Goal: Transaction & Acquisition: Purchase product/service

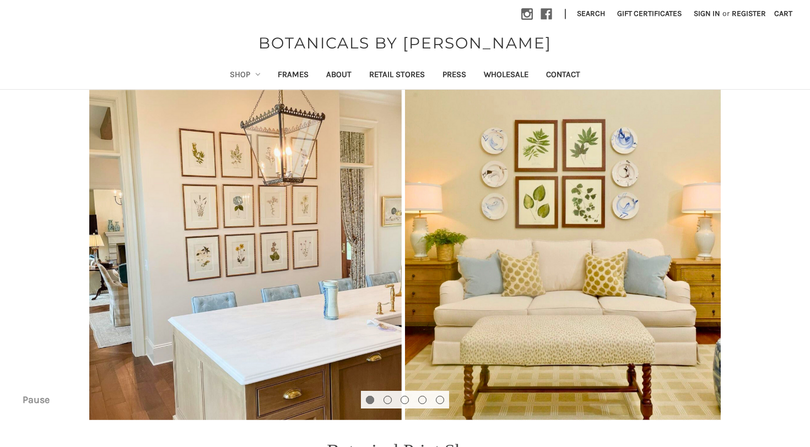
click at [221, 66] on link "Shop" at bounding box center [245, 75] width 48 height 27
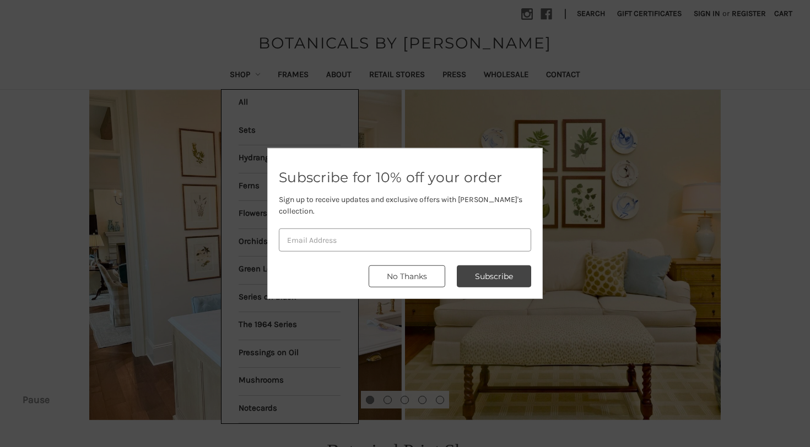
click at [418, 273] on button "No Thanks" at bounding box center [407, 276] width 77 height 22
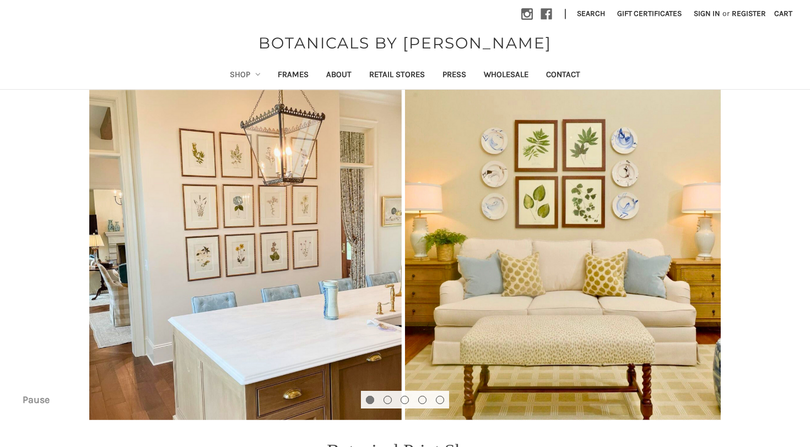
click at [233, 73] on link "Shop" at bounding box center [245, 75] width 48 height 27
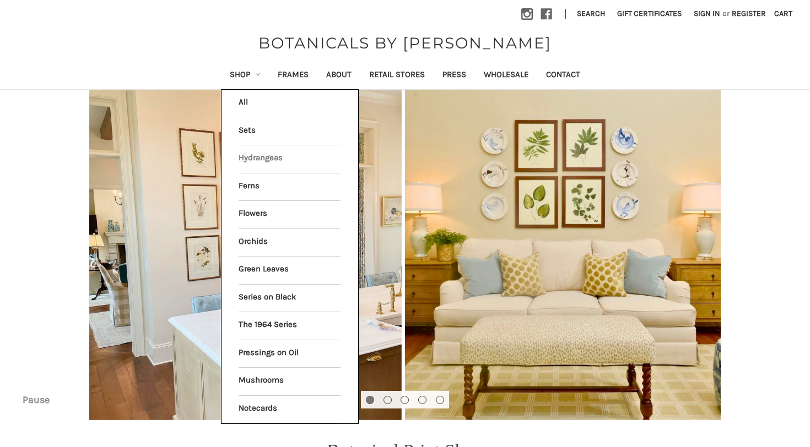
click at [244, 159] on link "Hydrangeas" at bounding box center [290, 159] width 102 height 28
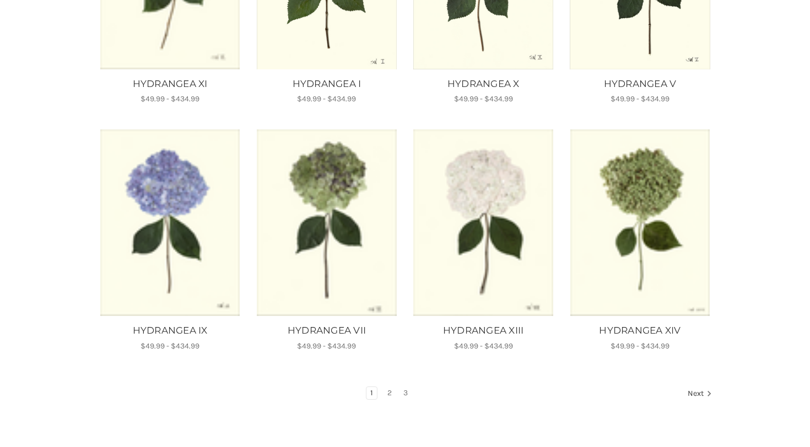
scroll to position [579, 0]
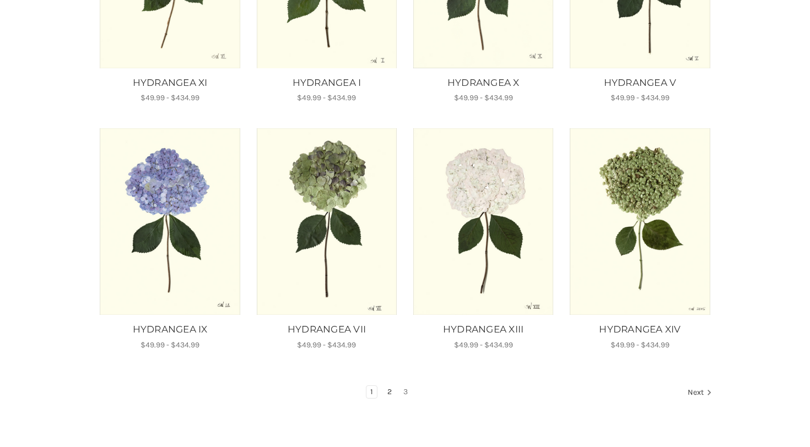
click at [385, 388] on link "2" at bounding box center [389, 392] width 12 height 12
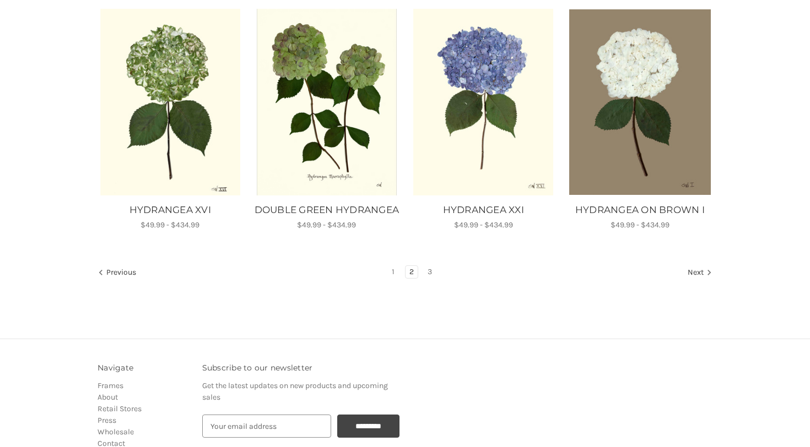
scroll to position [714, 0]
click at [436, 278] on link "3" at bounding box center [430, 271] width 12 height 12
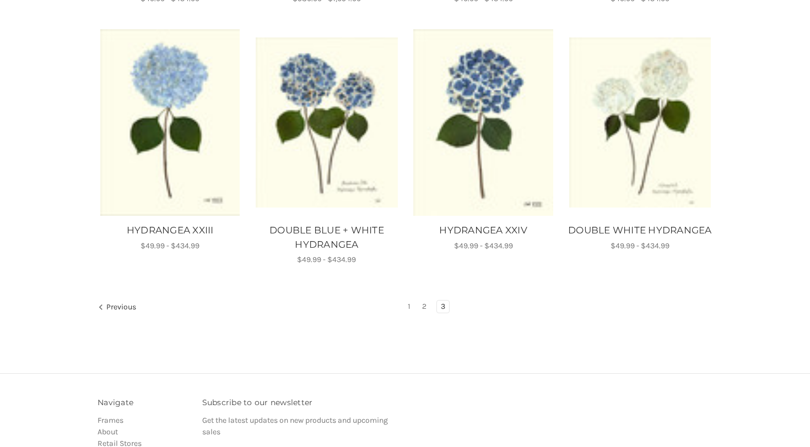
scroll to position [678, 0]
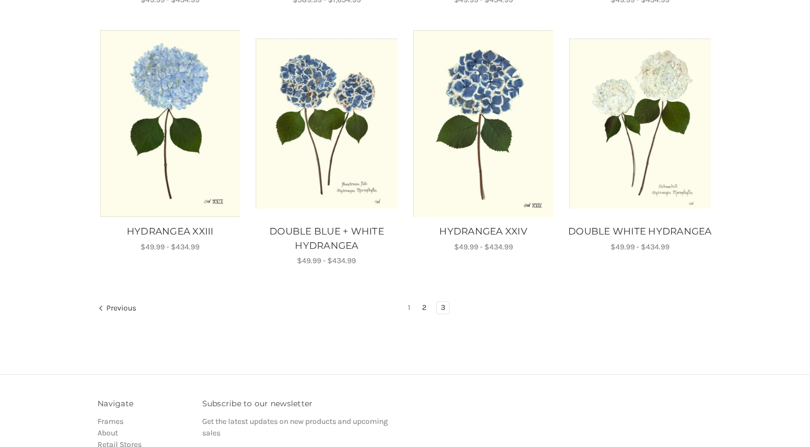
click at [425, 307] on link "2" at bounding box center [424, 308] width 12 height 12
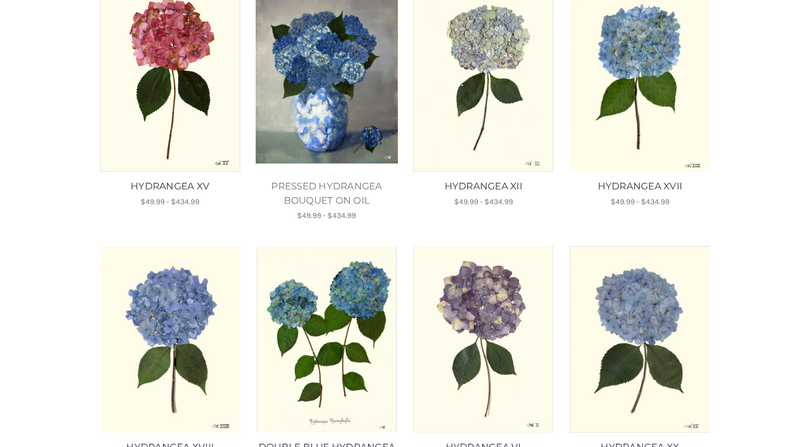
scroll to position [216, 0]
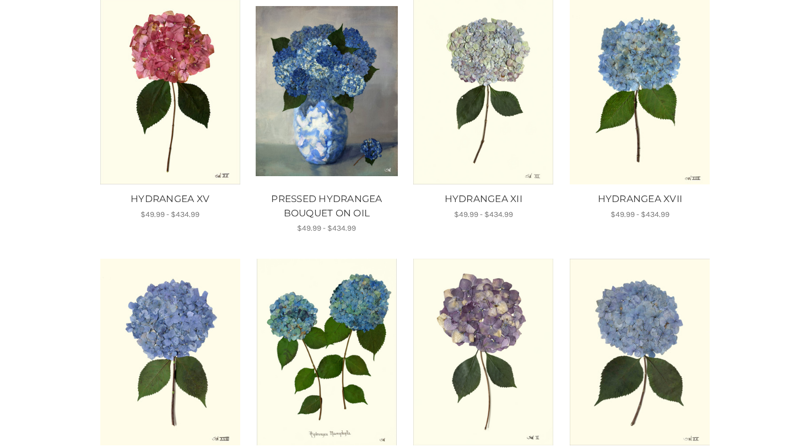
click at [207, 93] on img "HYDRANGEA XV, Price range from $49.99 to $434.99\a\a" at bounding box center [170, 91] width 142 height 187
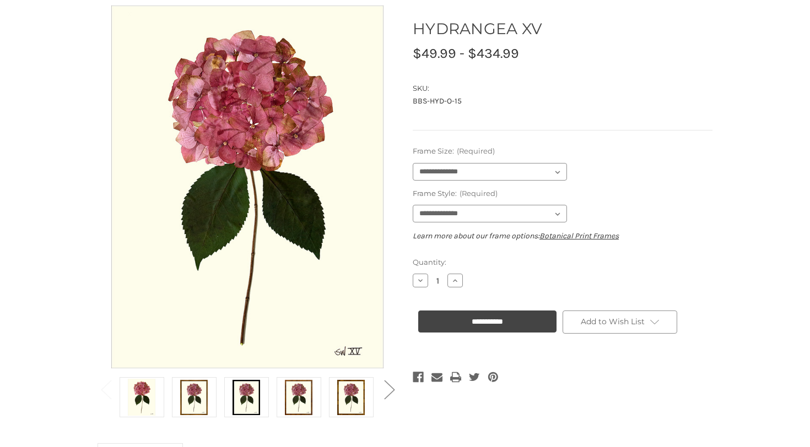
scroll to position [111, 0]
click at [187, 398] on img at bounding box center [194, 397] width 28 height 37
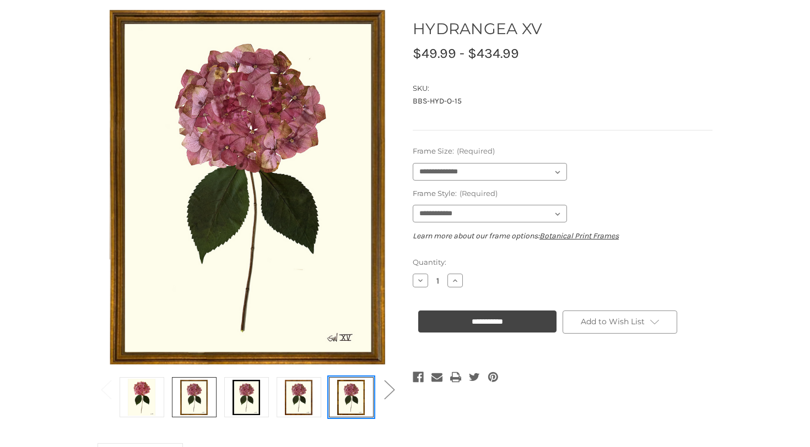
click at [359, 397] on img at bounding box center [351, 397] width 28 height 37
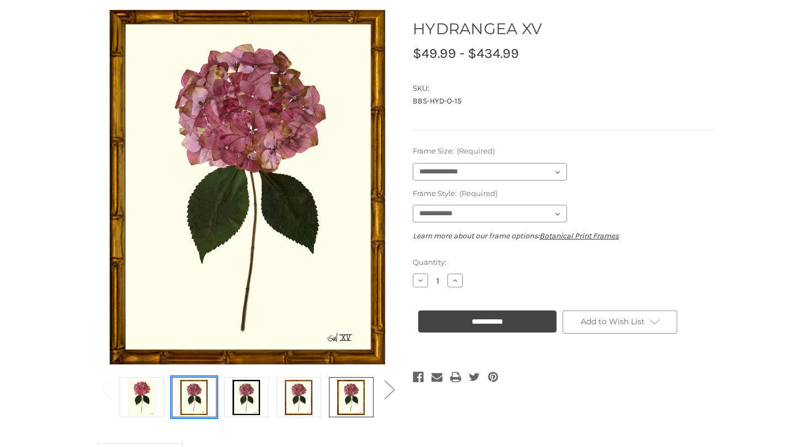
click at [198, 397] on img at bounding box center [194, 397] width 28 height 37
select select "****"
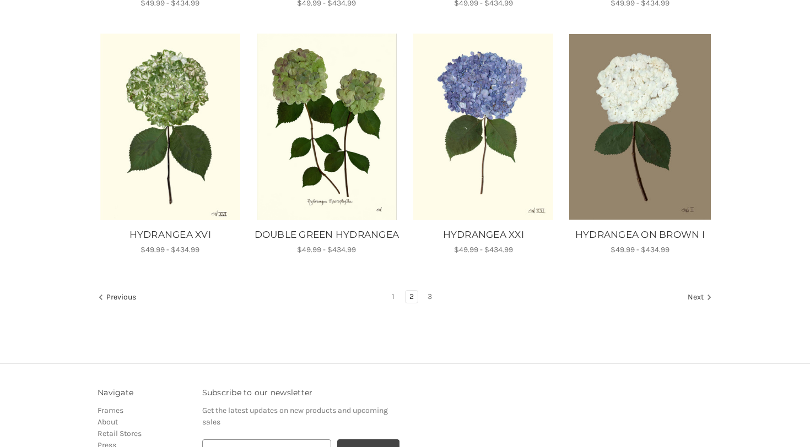
scroll to position [698, 0]
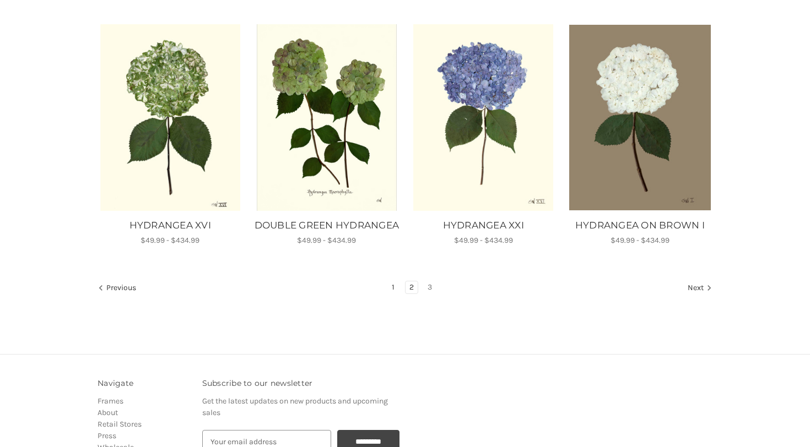
click at [394, 294] on link "1" at bounding box center [393, 287] width 10 height 12
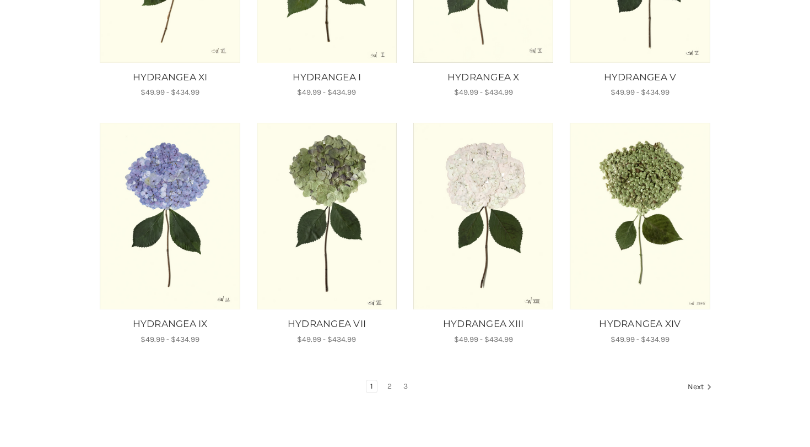
scroll to position [587, 0]
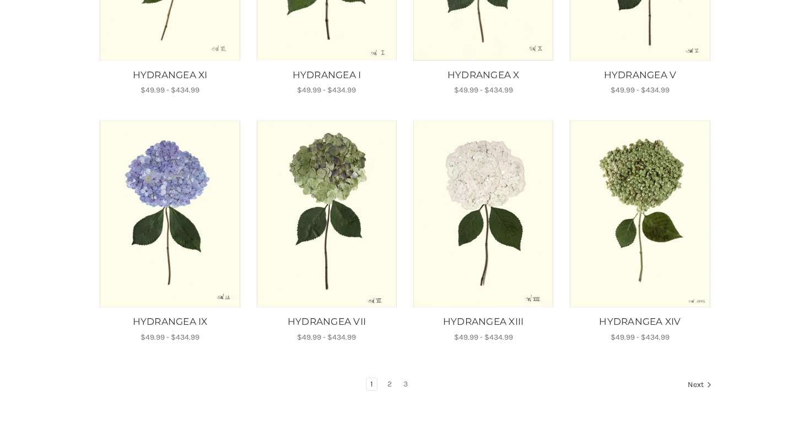
click at [501, 240] on img "HYDRANGEA XIII, Price range from $49.99 to $434.99\a\a" at bounding box center [484, 214] width 142 height 187
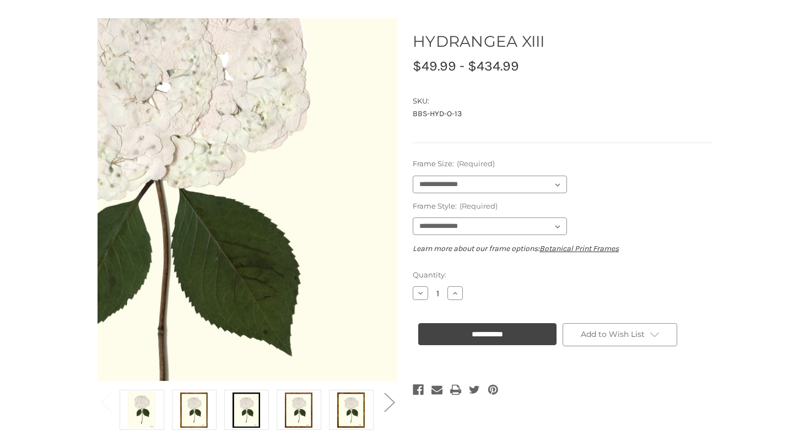
scroll to position [95, 0]
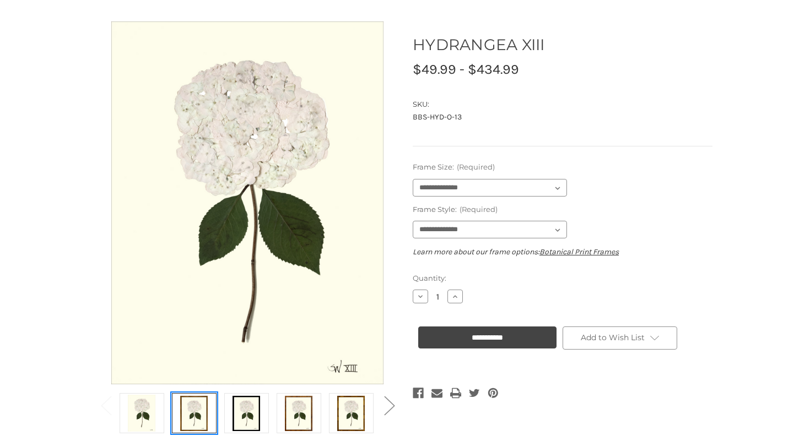
click at [191, 413] on img at bounding box center [194, 413] width 28 height 37
select select "****"
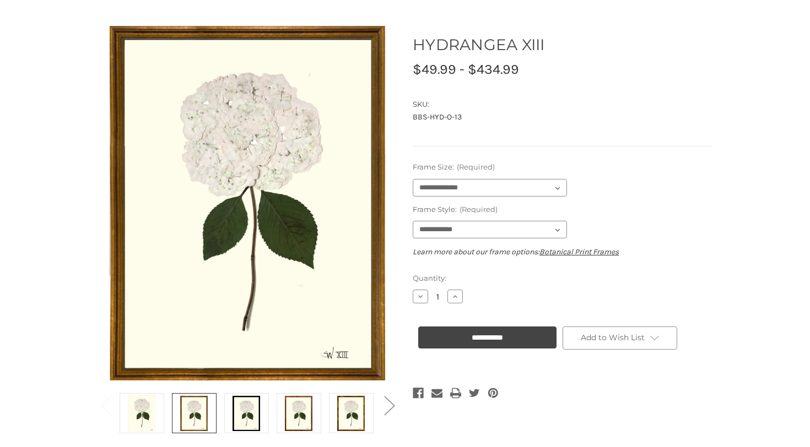
click at [437, 175] on div "**********" at bounding box center [563, 179] width 300 height 34
select select "****"
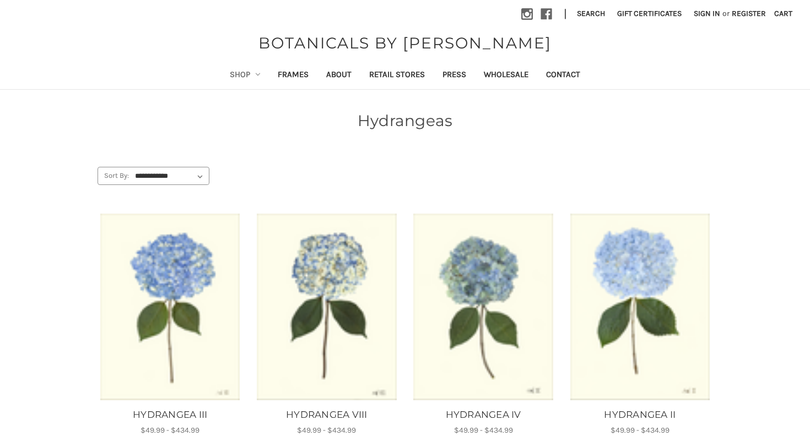
scroll to position [587, 0]
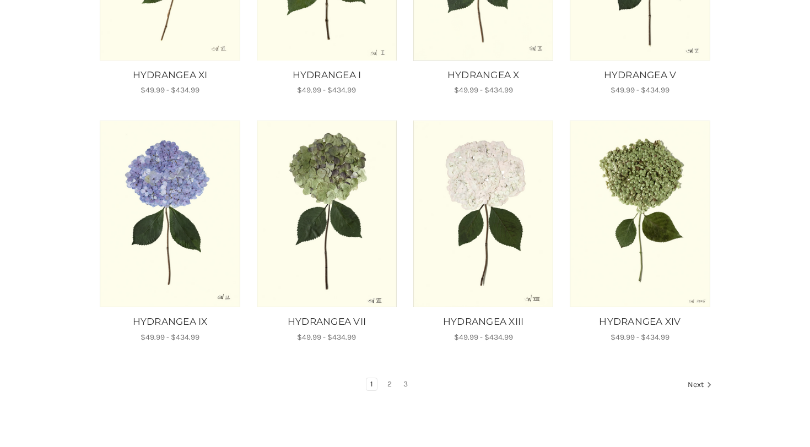
click at [467, 177] on img "HYDRANGEA XIII, Price range from $49.99 to $434.99\a\a" at bounding box center [484, 214] width 142 height 187
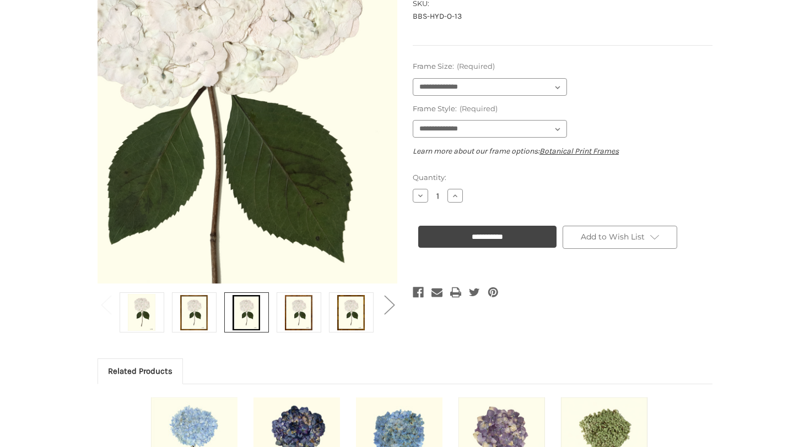
scroll to position [200, 0]
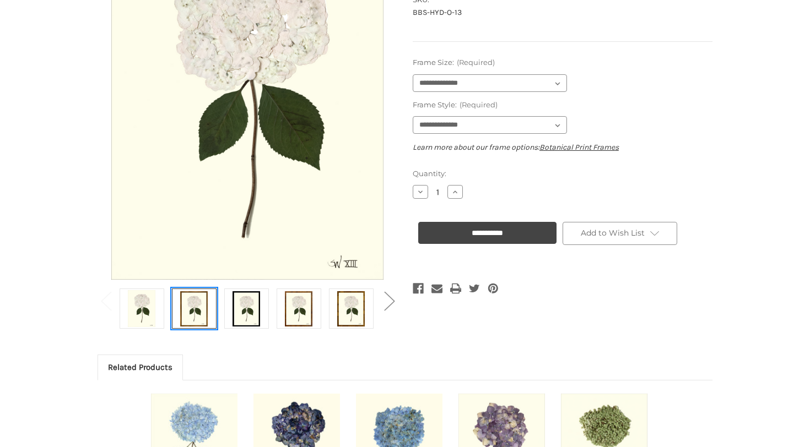
click at [198, 322] on img at bounding box center [194, 308] width 28 height 37
select select "****"
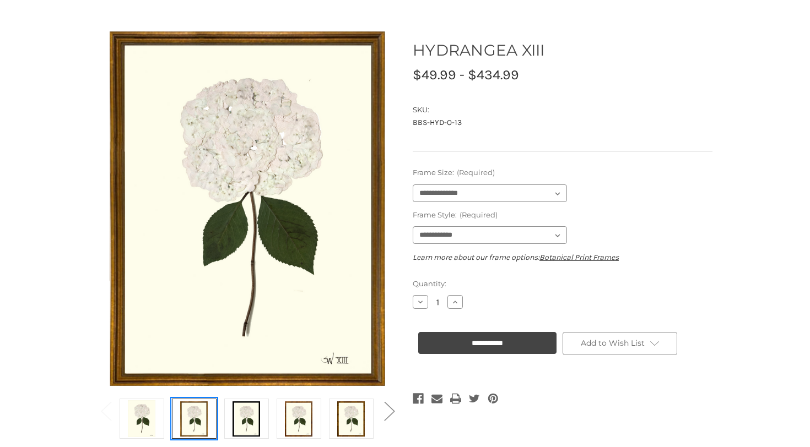
scroll to position [88, 0]
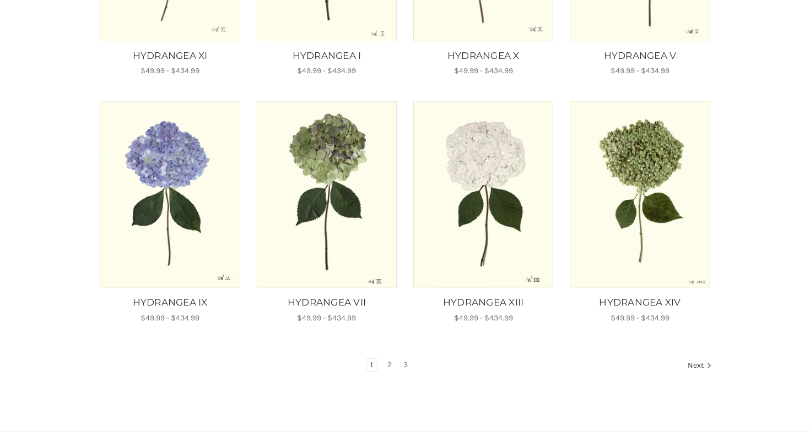
scroll to position [608, 0]
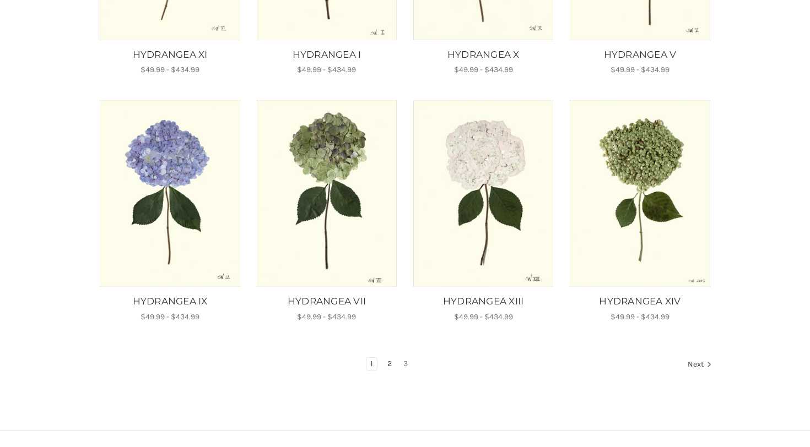
click at [389, 366] on link "2" at bounding box center [389, 364] width 12 height 12
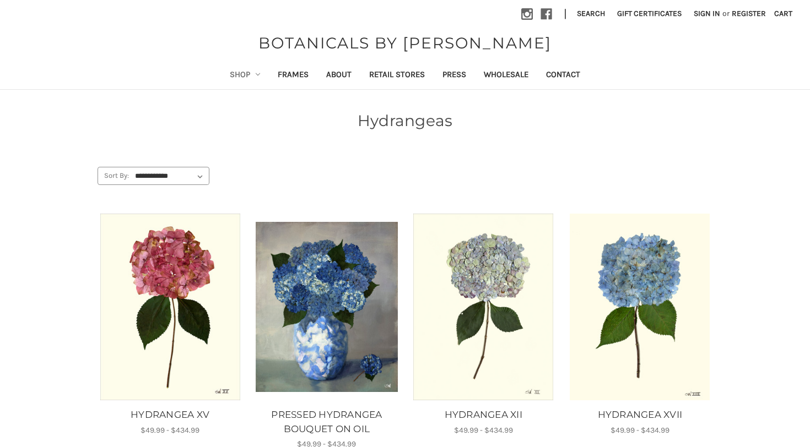
click at [186, 303] on img "HYDRANGEA XV, Price range from $49.99 to $434.99\a\a" at bounding box center [170, 307] width 142 height 187
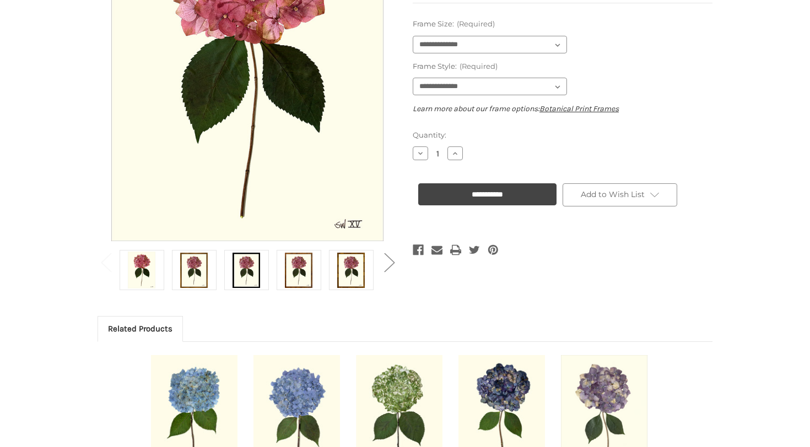
scroll to position [239, 0]
click at [191, 274] on img at bounding box center [194, 270] width 28 height 37
select select "****"
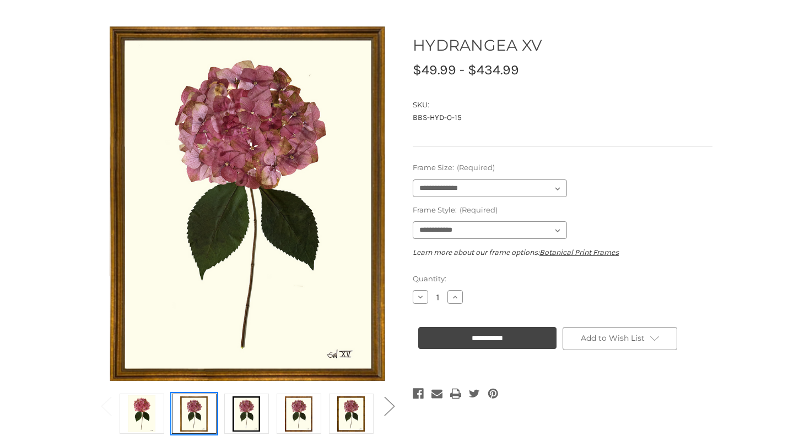
scroll to position [91, 0]
